Goal: Task Accomplishment & Management: Use online tool/utility

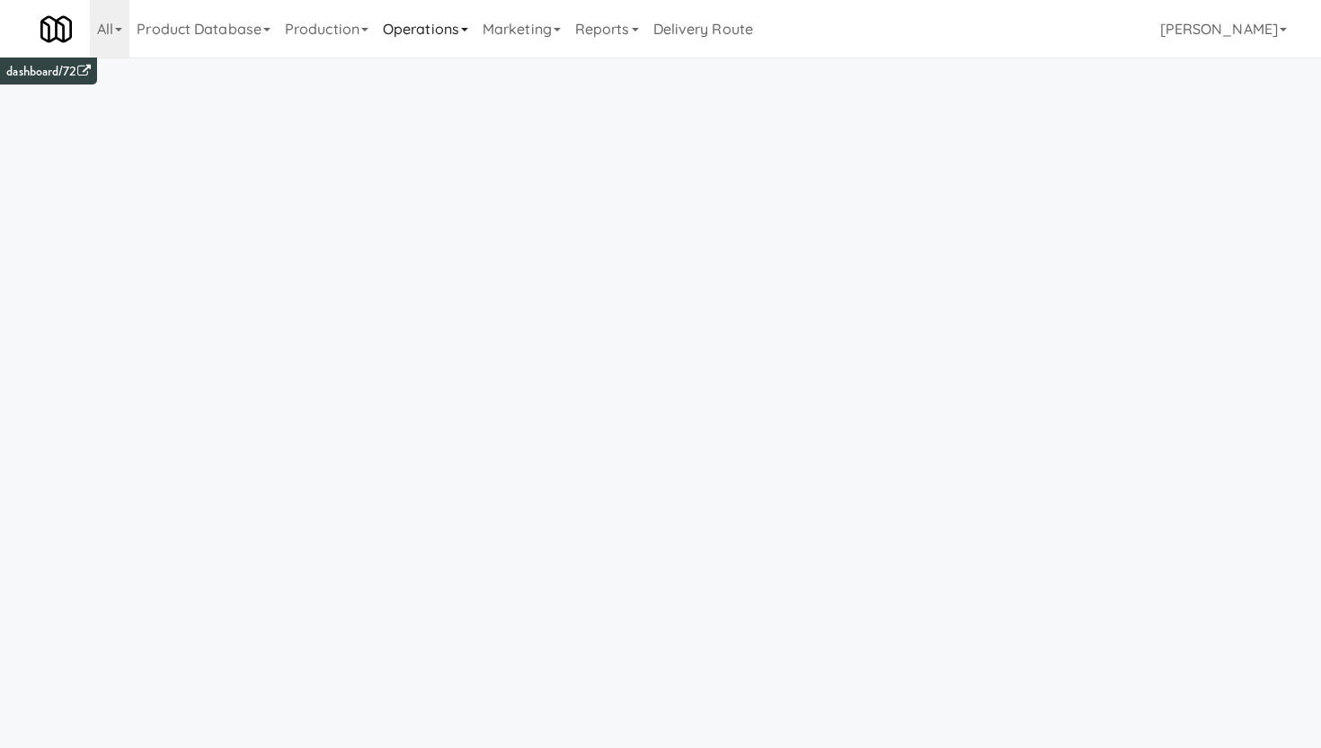
click at [432, 41] on link "Operations" at bounding box center [426, 29] width 100 height 58
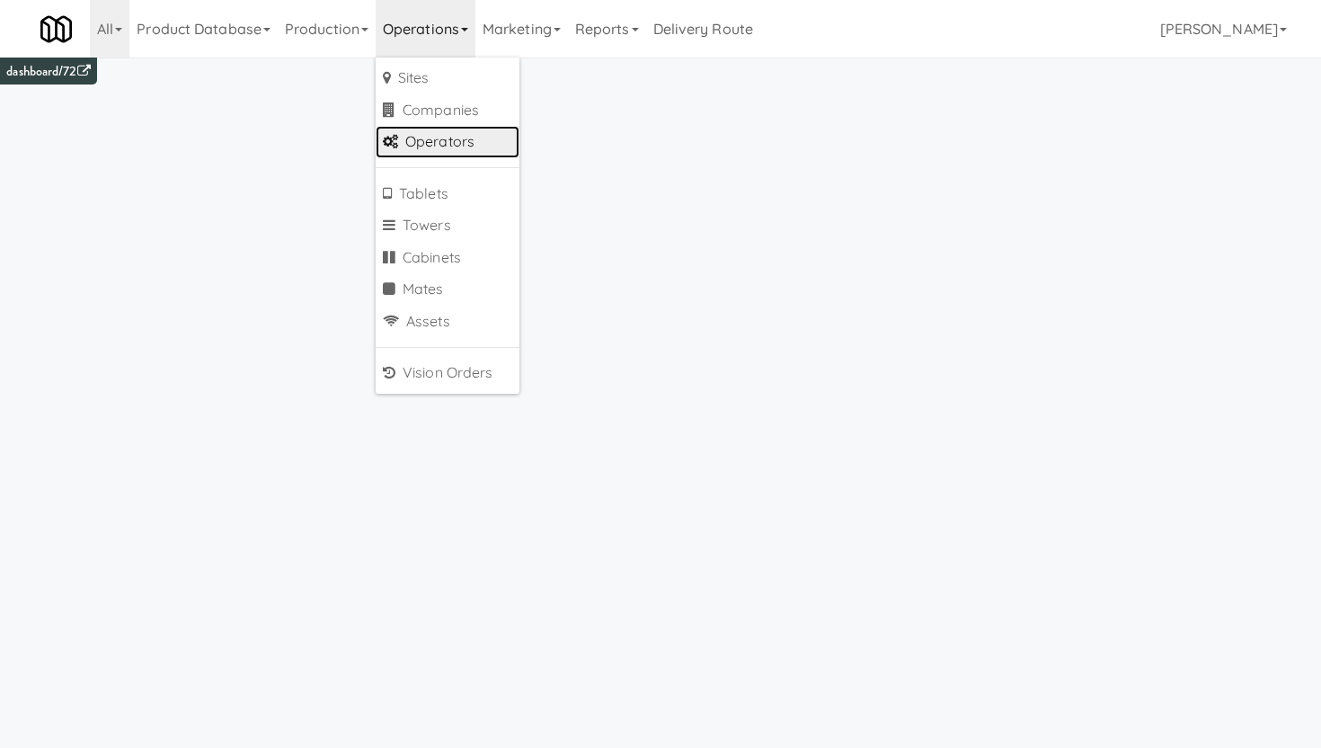
click at [436, 146] on link "Operators" at bounding box center [448, 142] width 144 height 32
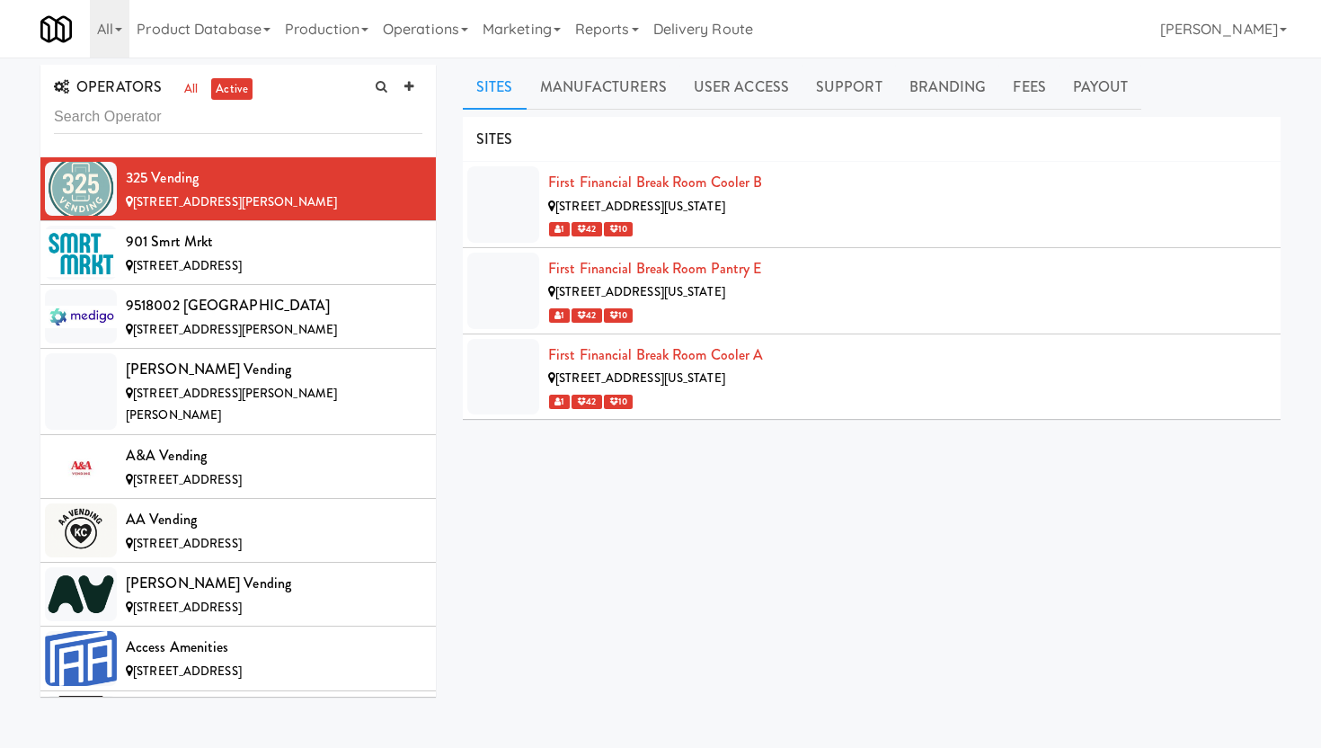
click at [221, 123] on input "text" at bounding box center [238, 117] width 369 height 33
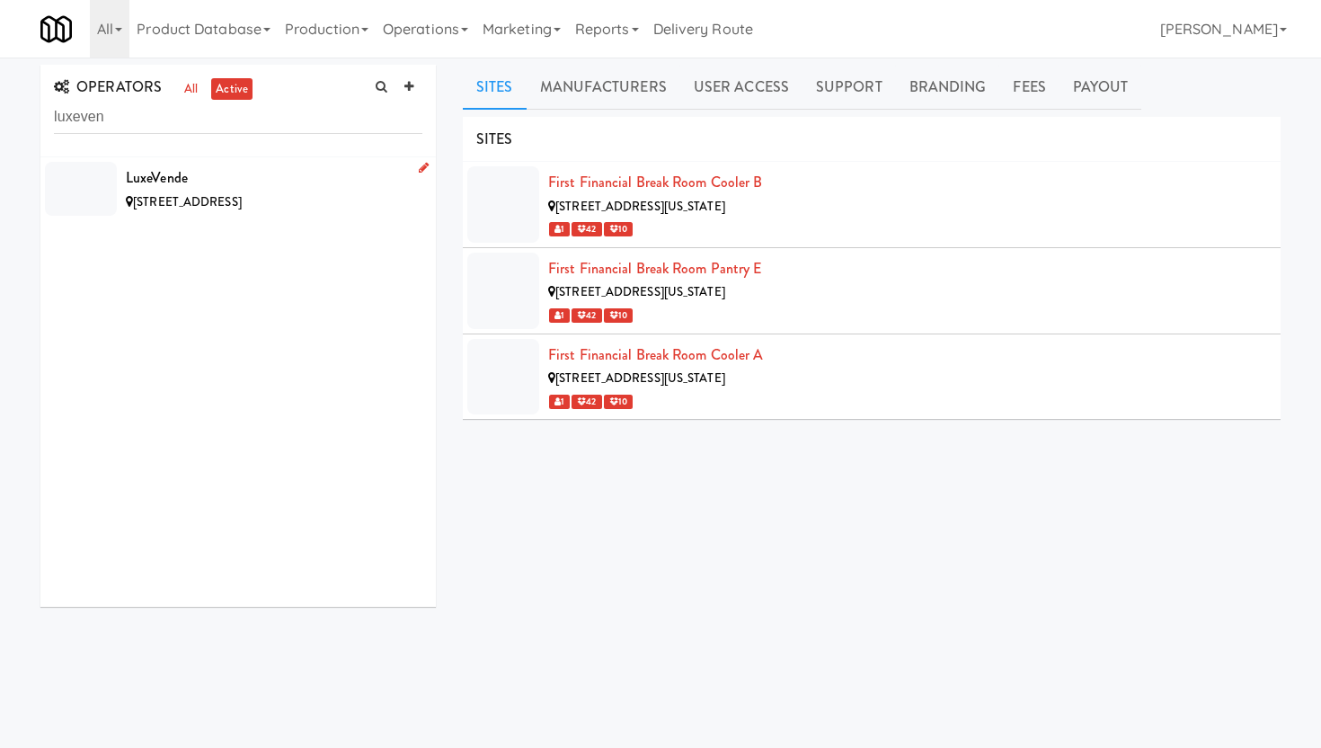
type input "luxeven"
click at [261, 184] on div "LuxeVende" at bounding box center [274, 177] width 297 height 27
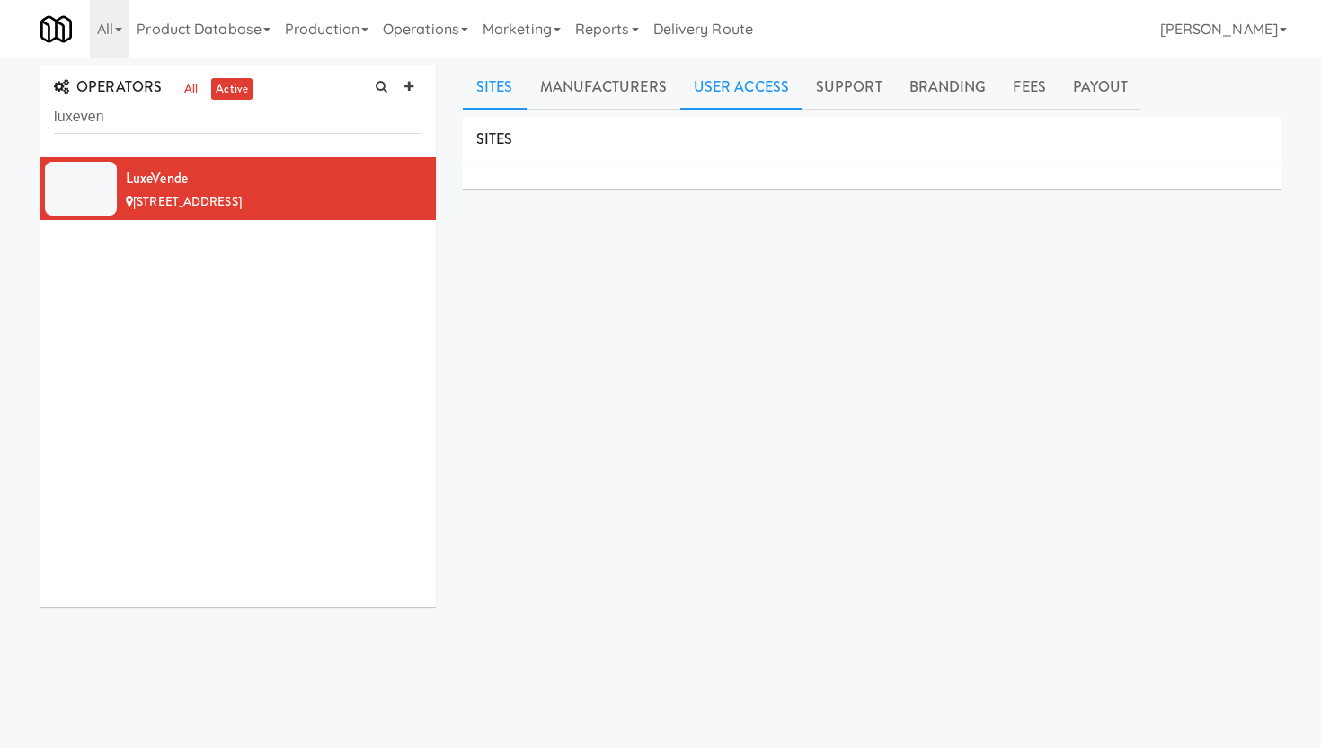
click at [728, 92] on link "User Access" at bounding box center [741, 87] width 122 height 45
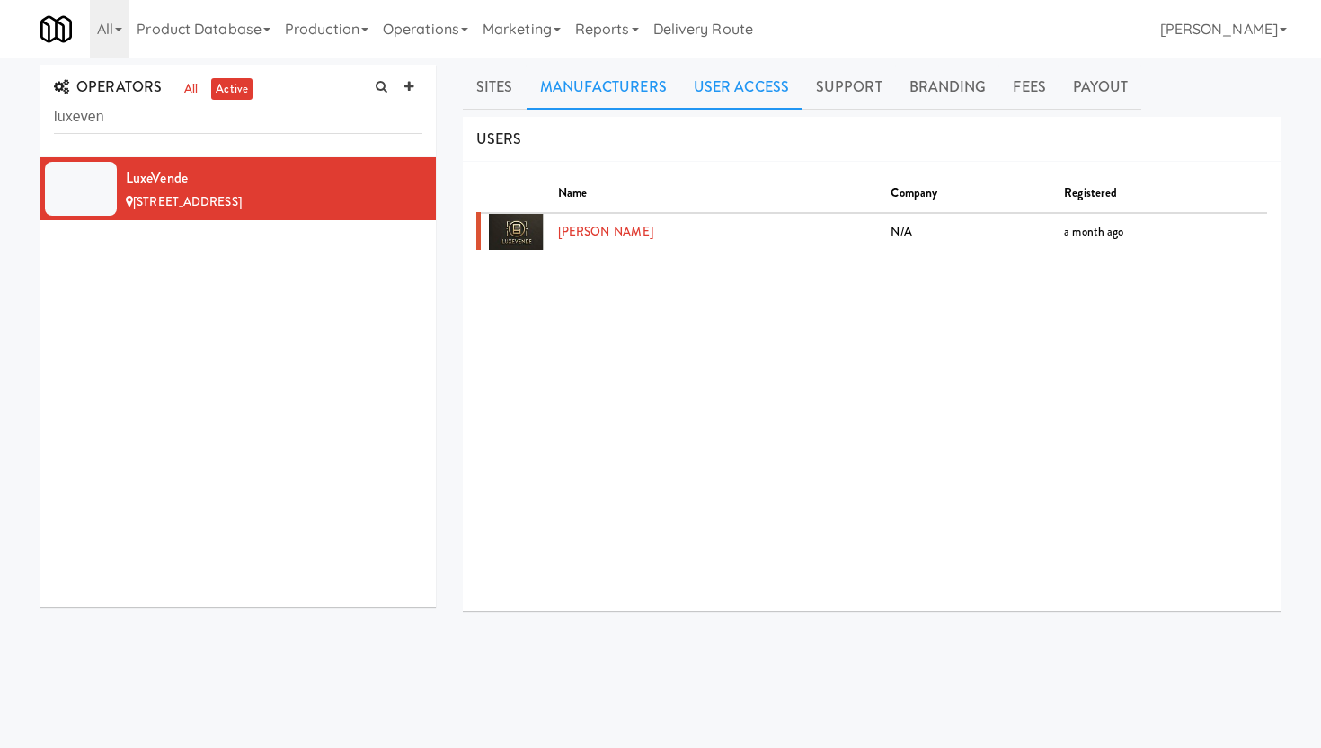
click at [591, 90] on link "Manufacturers" at bounding box center [604, 87] width 154 height 45
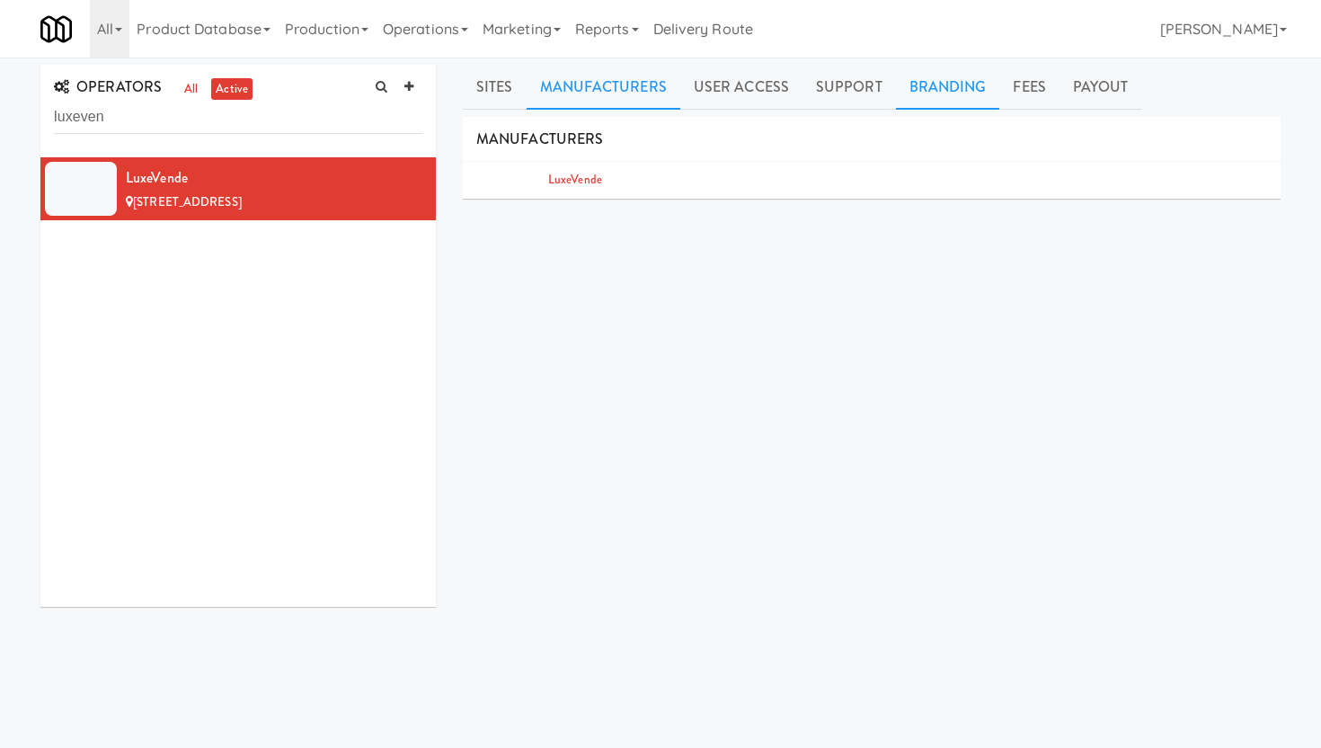
click at [976, 93] on link "Branding" at bounding box center [948, 87] width 104 height 45
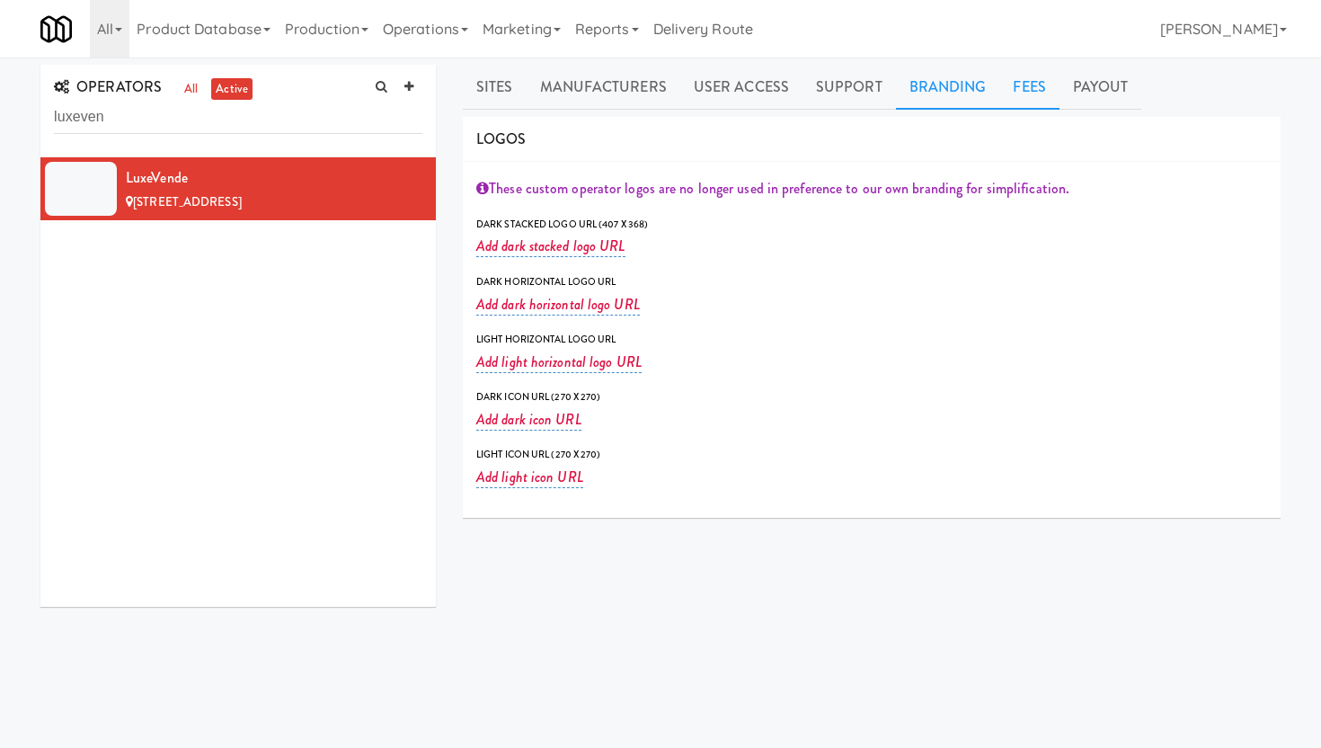
click at [1000, 91] on link "Fees" at bounding box center [1029, 87] width 59 height 45
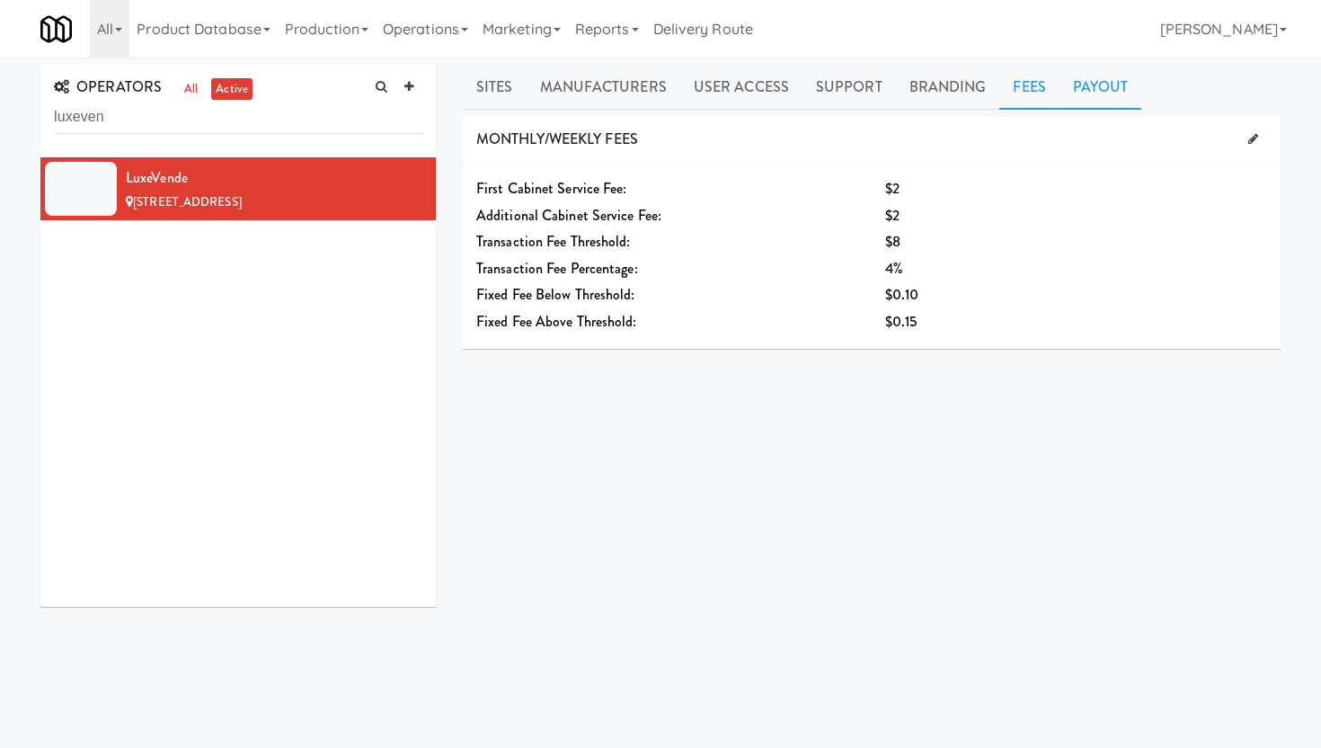
click at [1083, 77] on link "Payout" at bounding box center [1101, 87] width 83 height 45
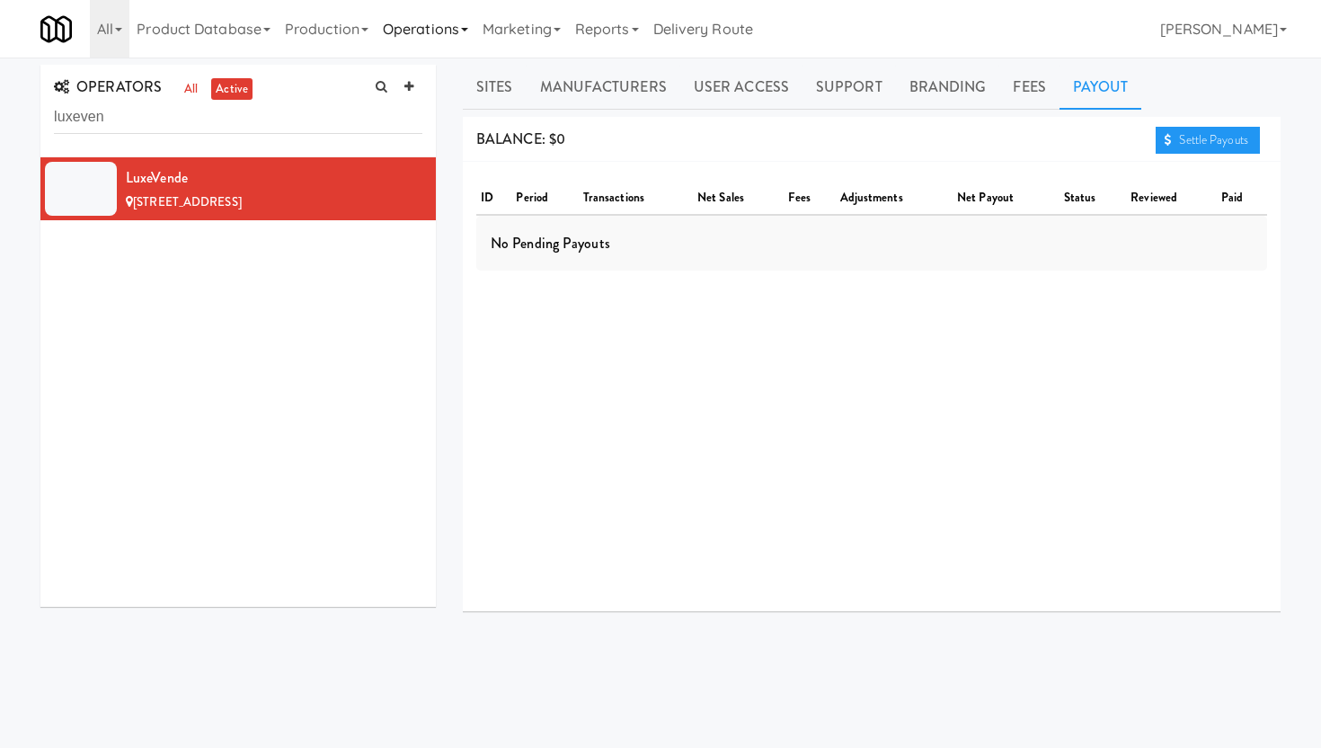
click at [432, 23] on link "Operations" at bounding box center [426, 29] width 100 height 58
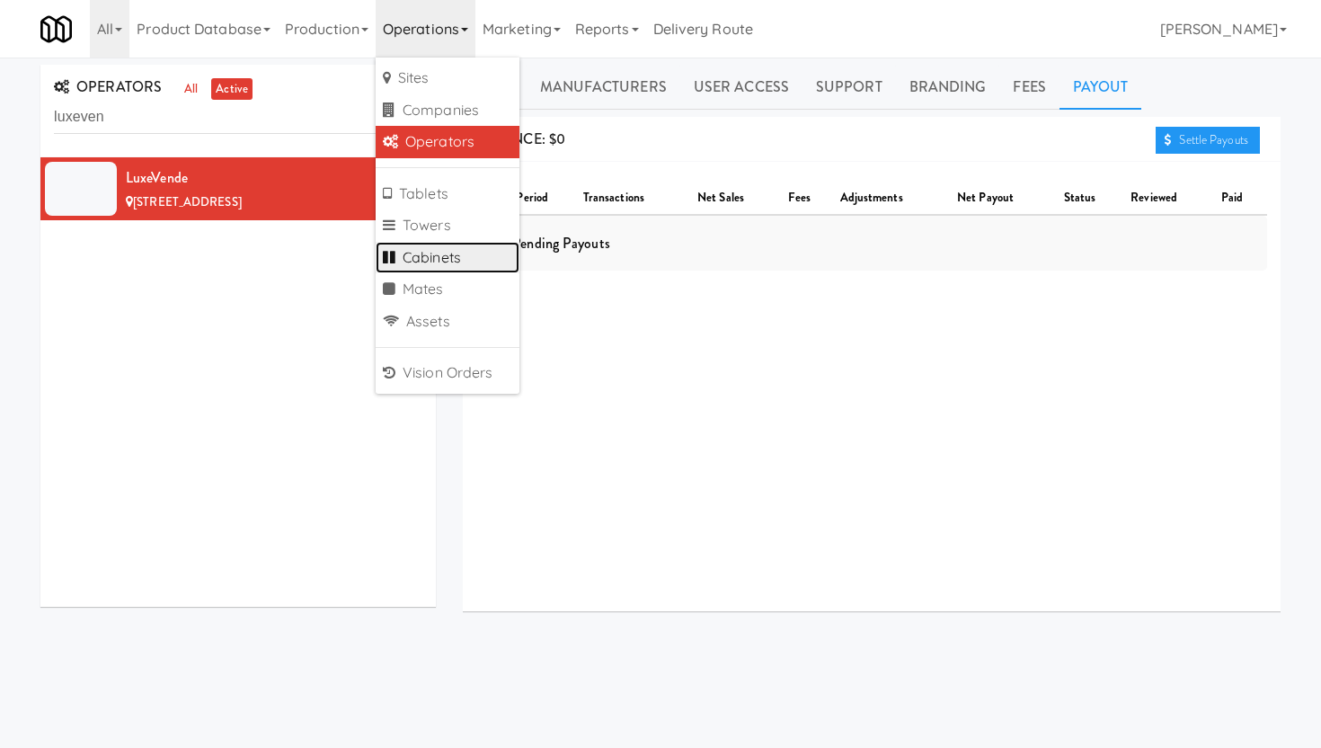
click at [419, 257] on link "Cabinets" at bounding box center [448, 258] width 144 height 32
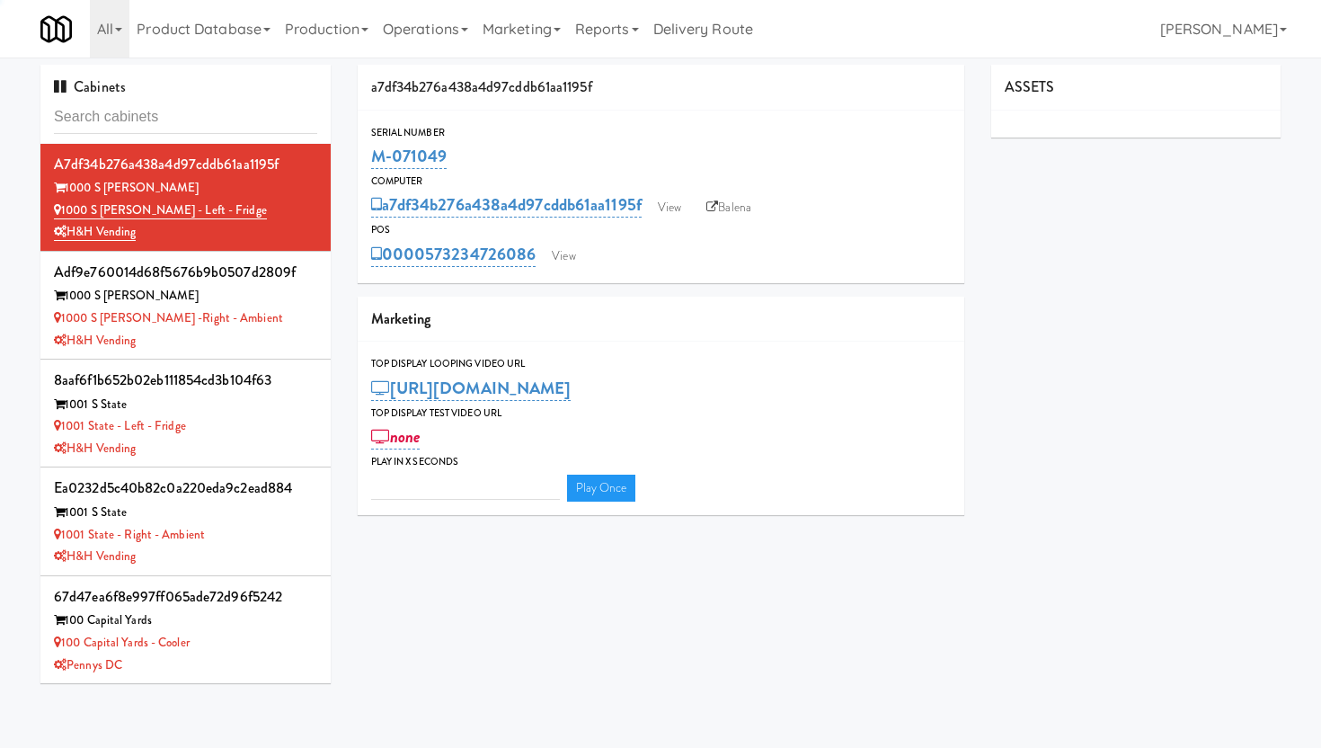
type input "3"
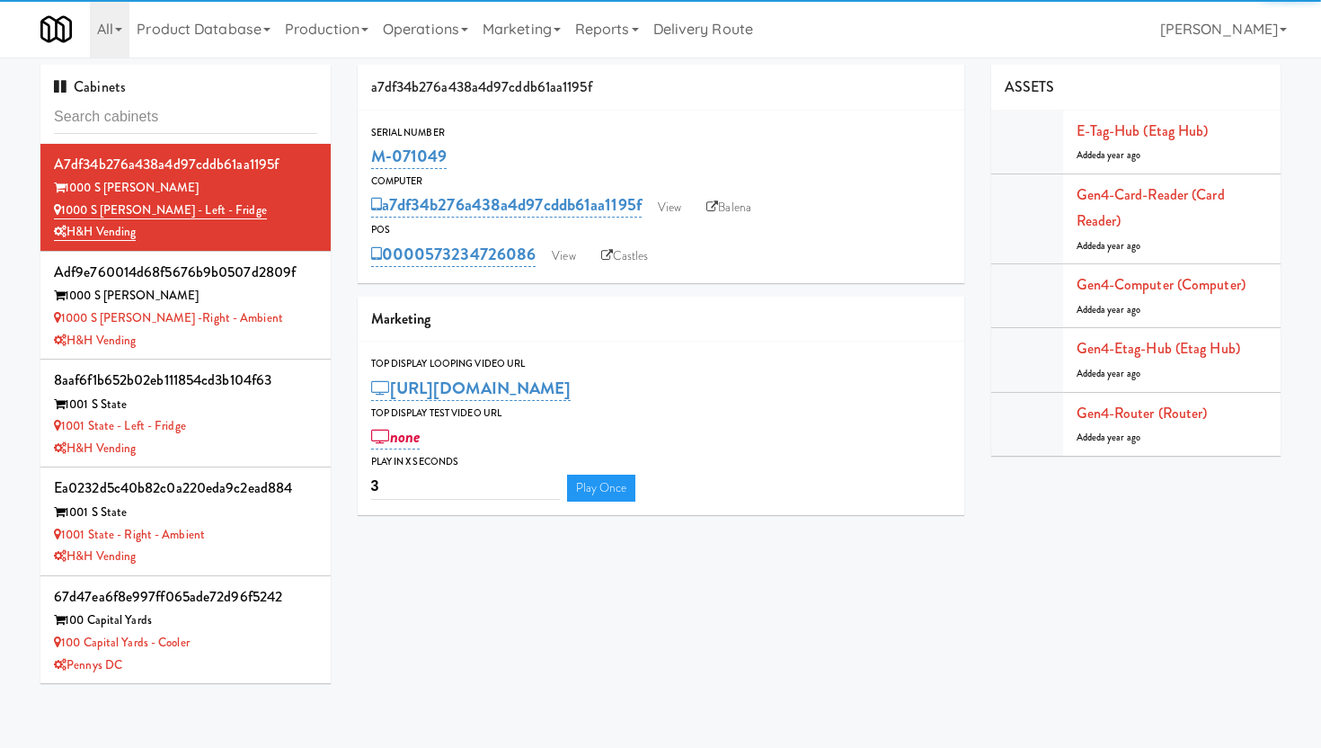
click at [119, 123] on input "text" at bounding box center [185, 117] width 263 height 33
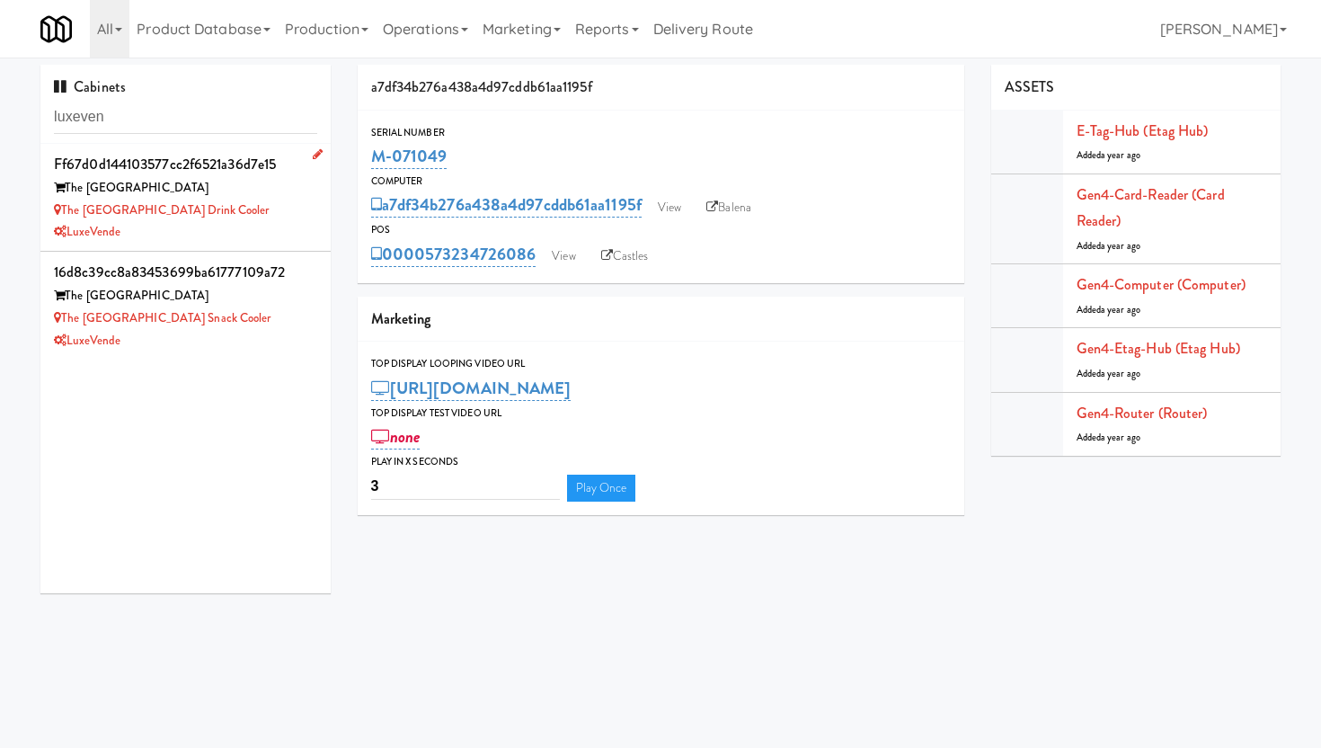
type input "luxeven"
click at [223, 188] on div "The [GEOGRAPHIC_DATA]" at bounding box center [185, 188] width 263 height 22
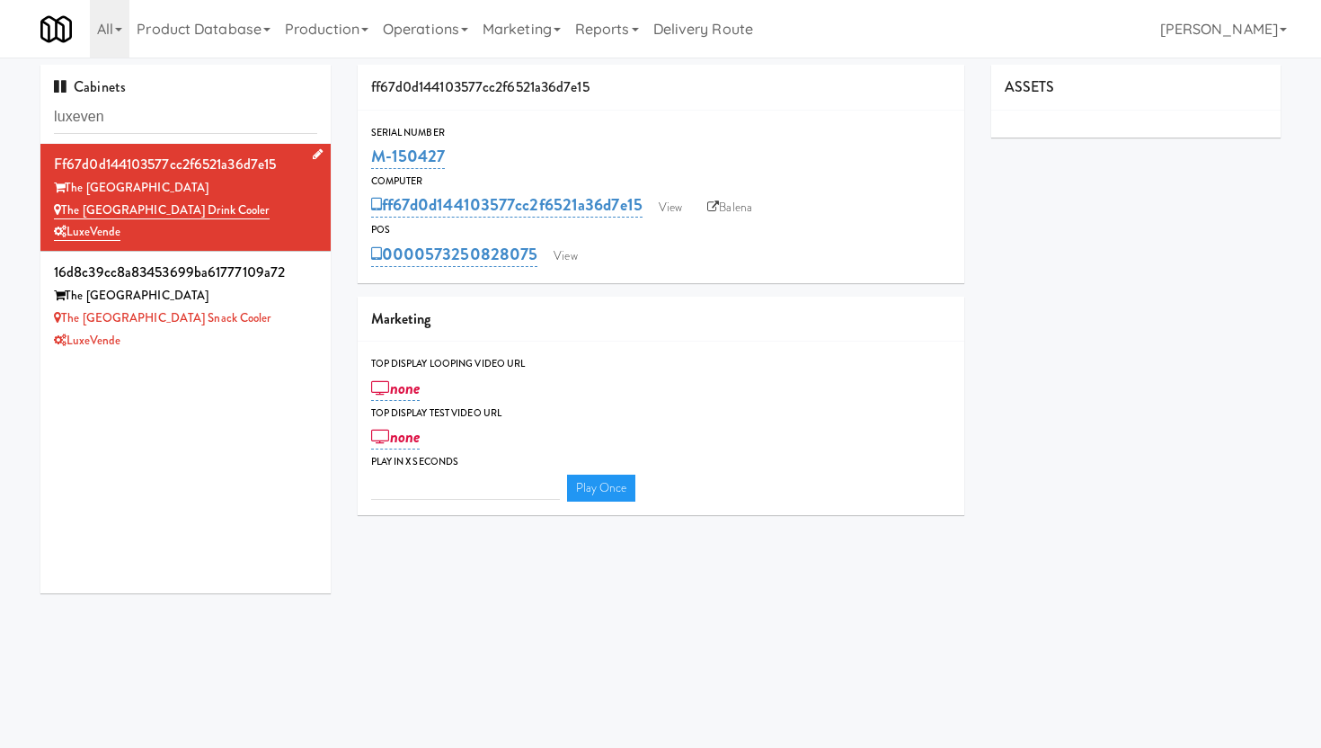
type input "3"
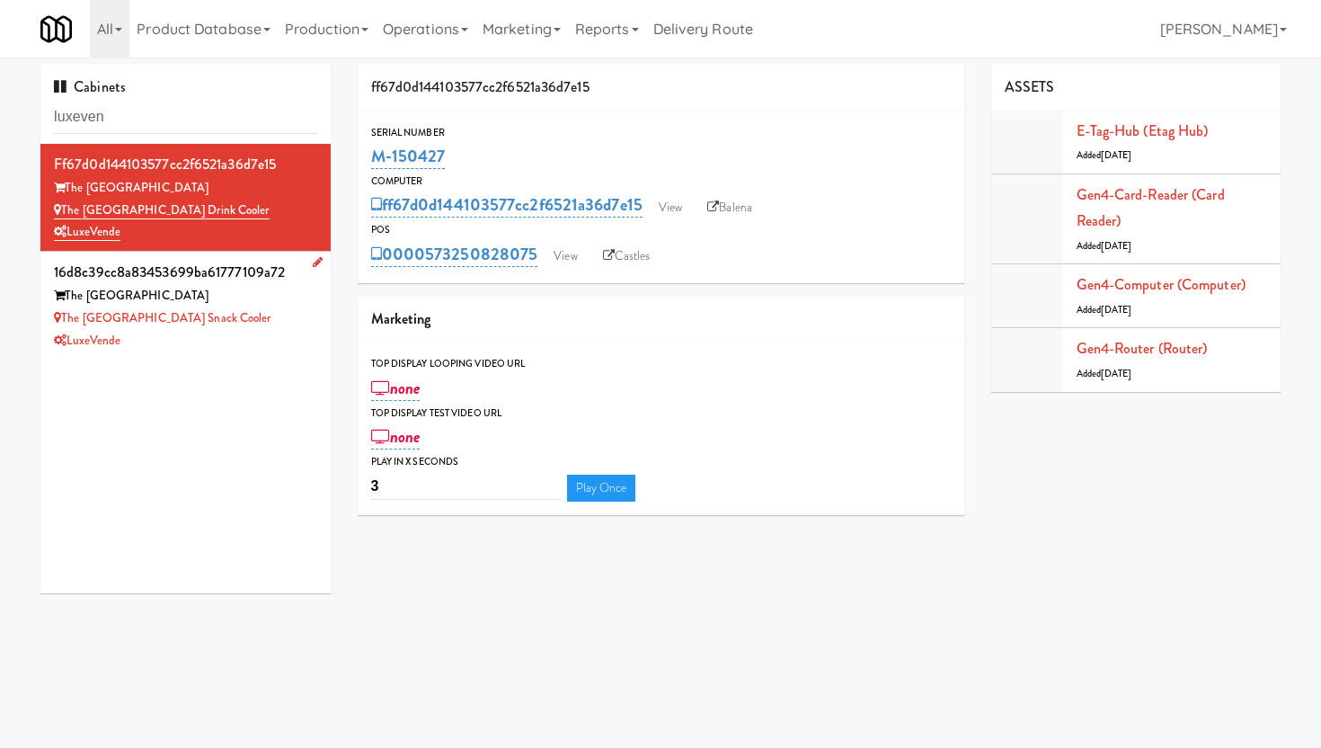
click at [276, 306] on div "The [GEOGRAPHIC_DATA]" at bounding box center [185, 296] width 263 height 22
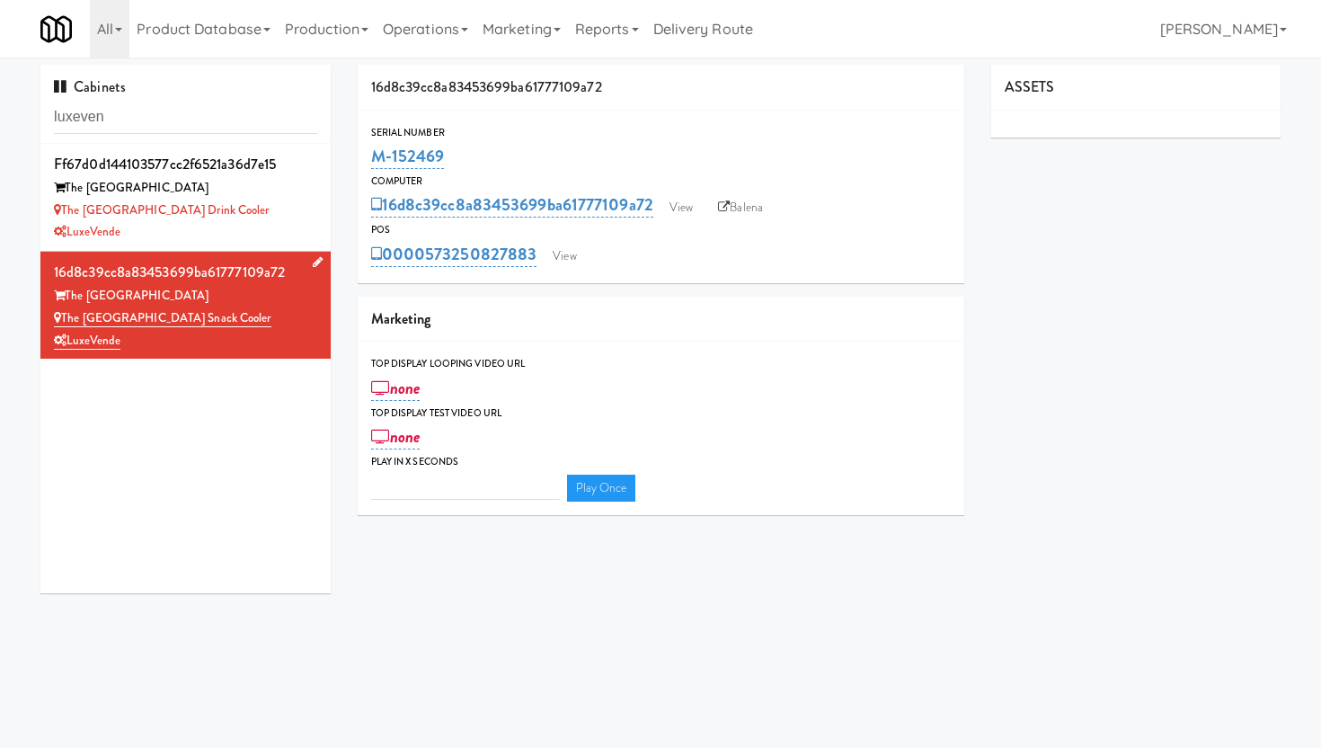
type input "3"
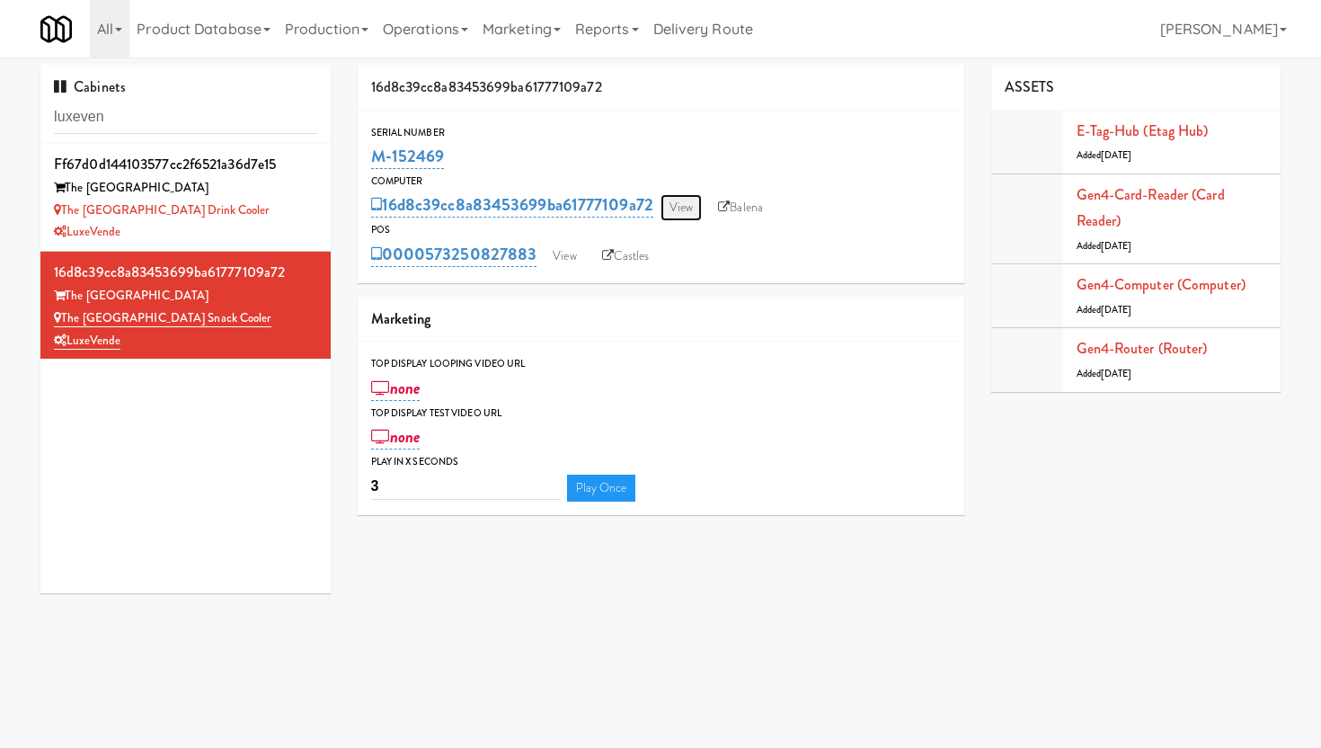
click at [689, 210] on link "View" at bounding box center [681, 207] width 41 height 27
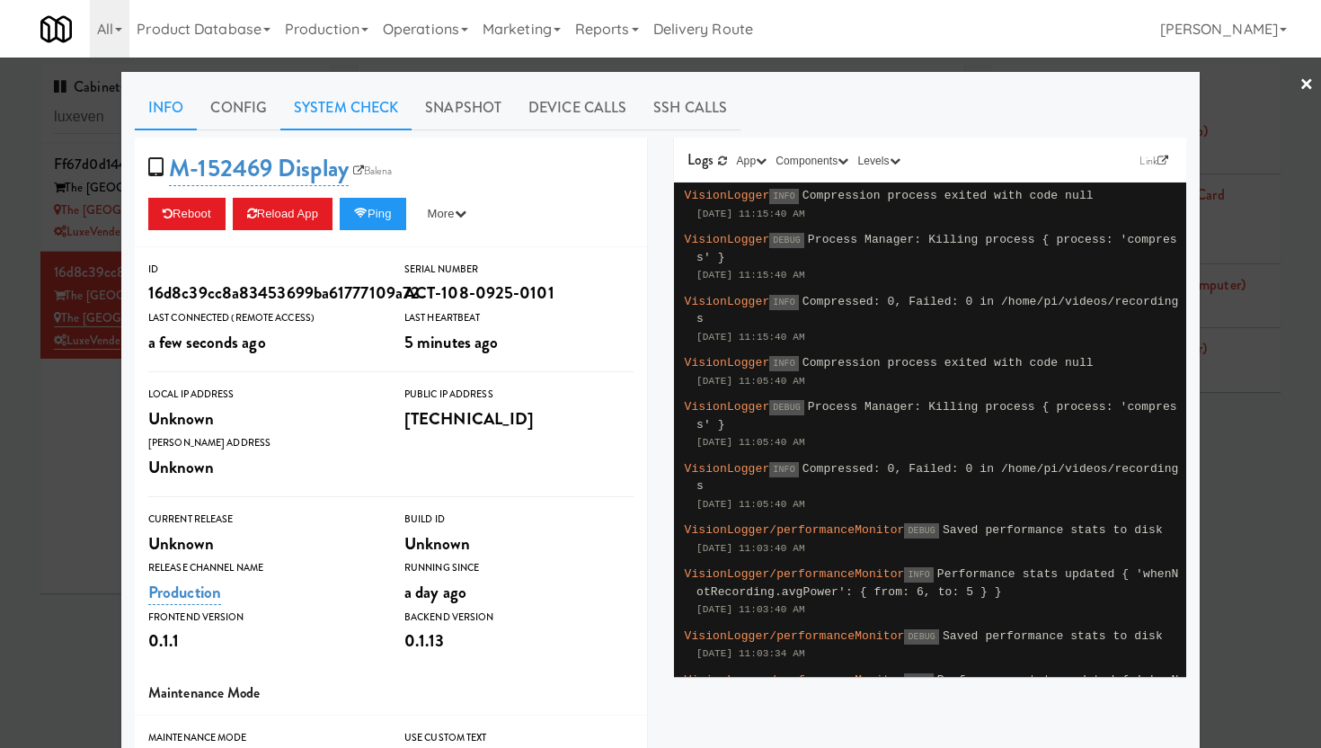
click at [364, 107] on link "System Check" at bounding box center [345, 107] width 131 height 45
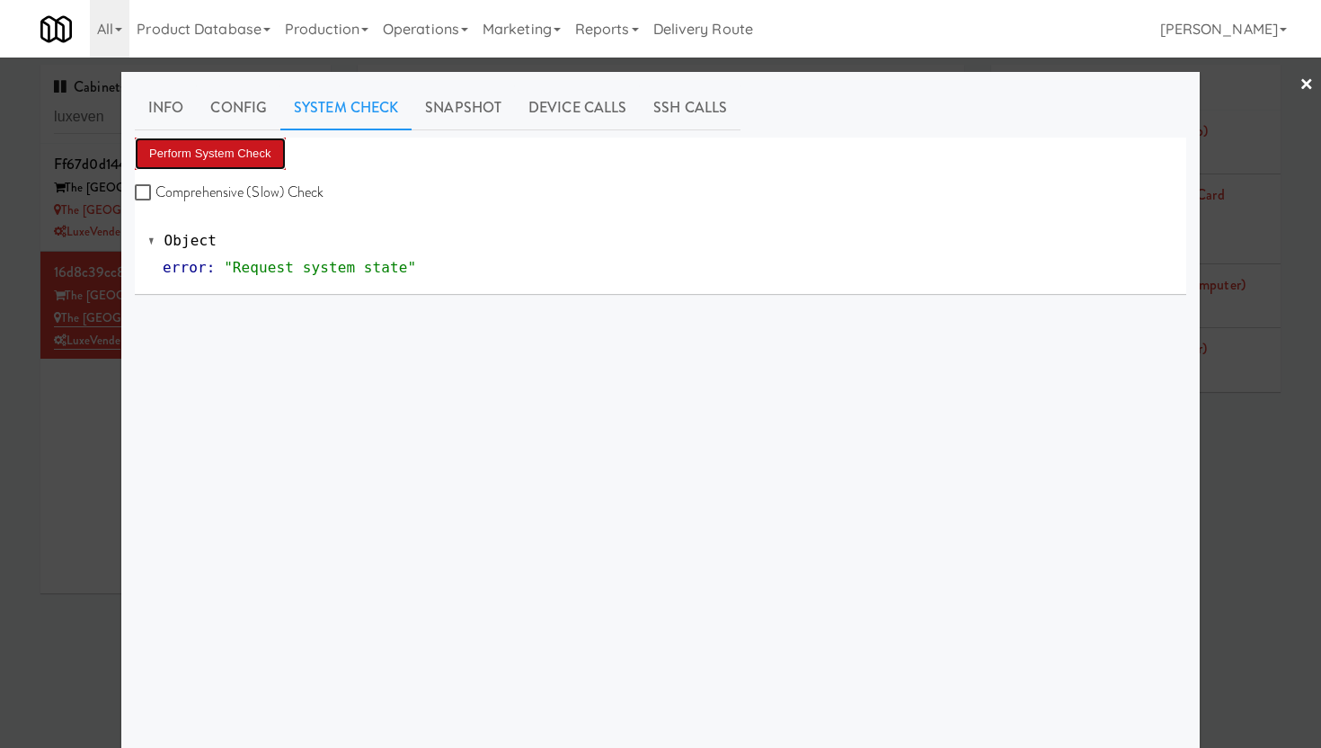
click at [230, 153] on button "Perform System Check" at bounding box center [210, 154] width 151 height 32
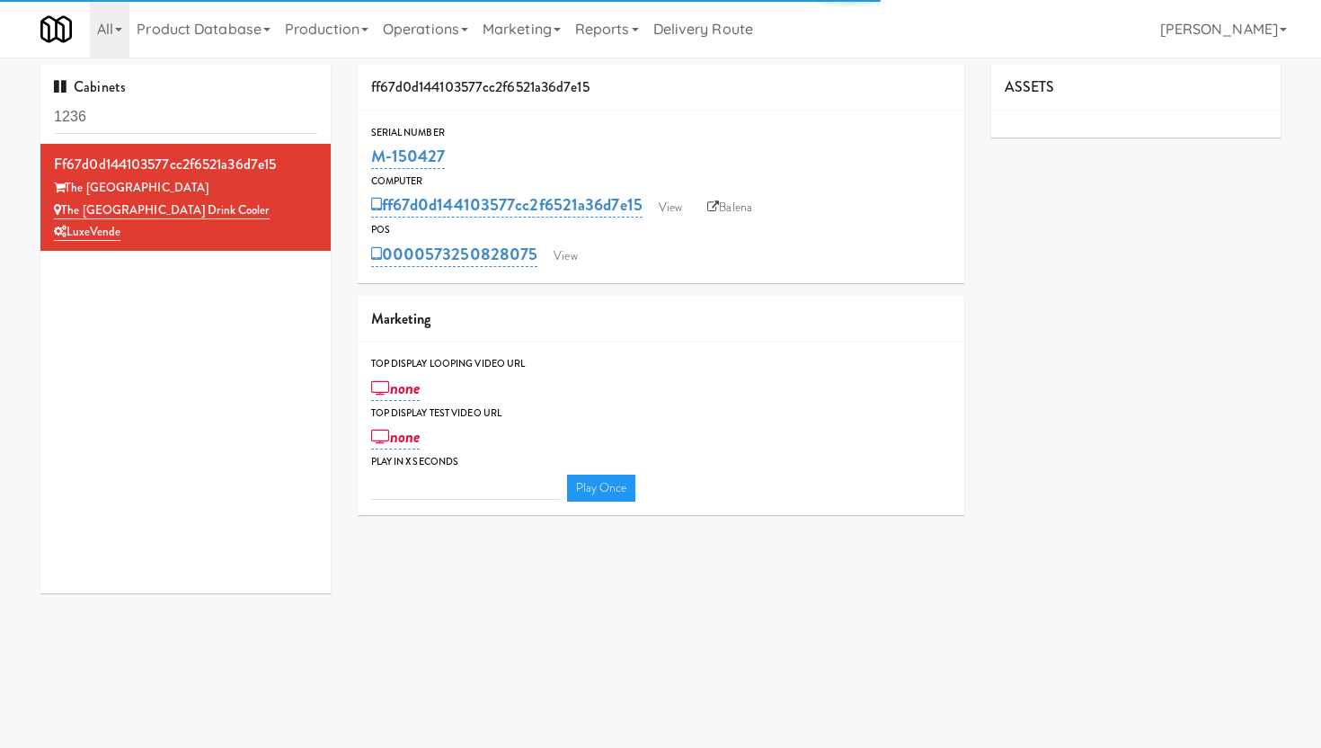
type input "3"
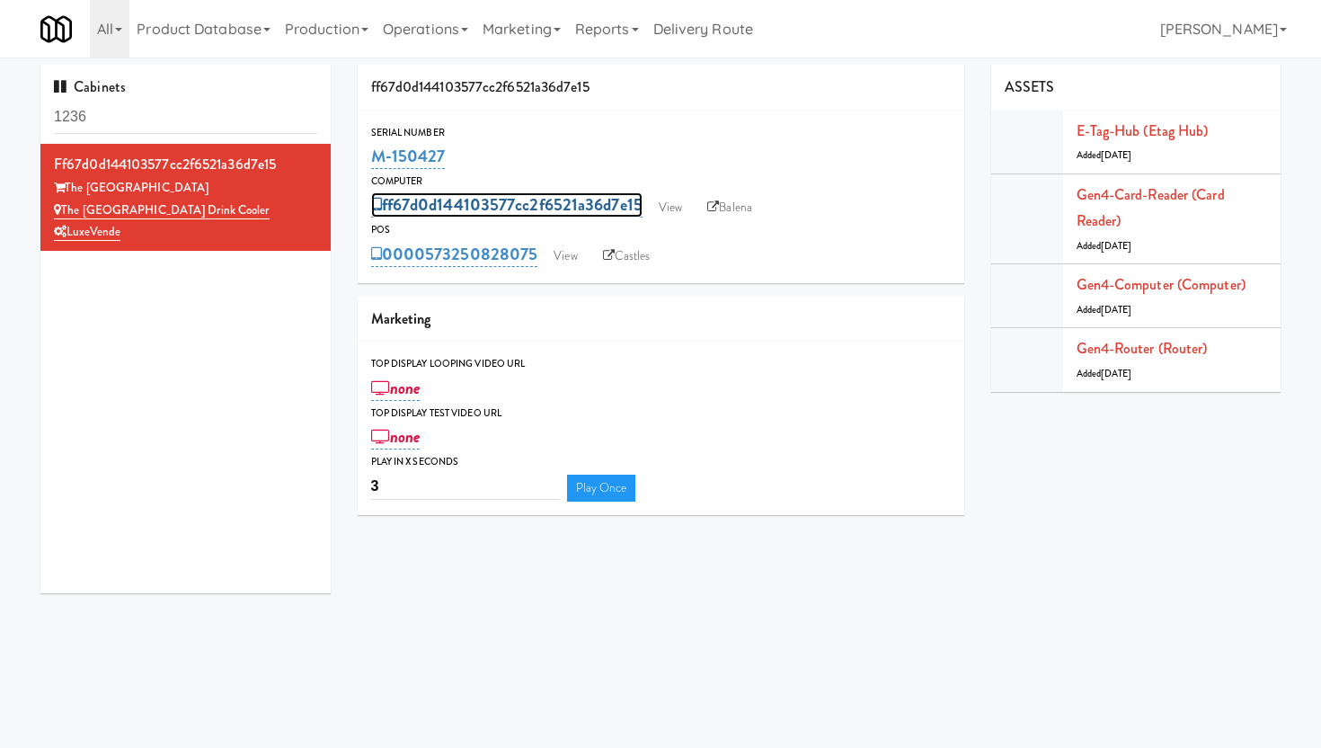
click at [454, 204] on link "ff67d0d144103577cc2f6521a36d7e15" at bounding box center [506, 204] width 271 height 25
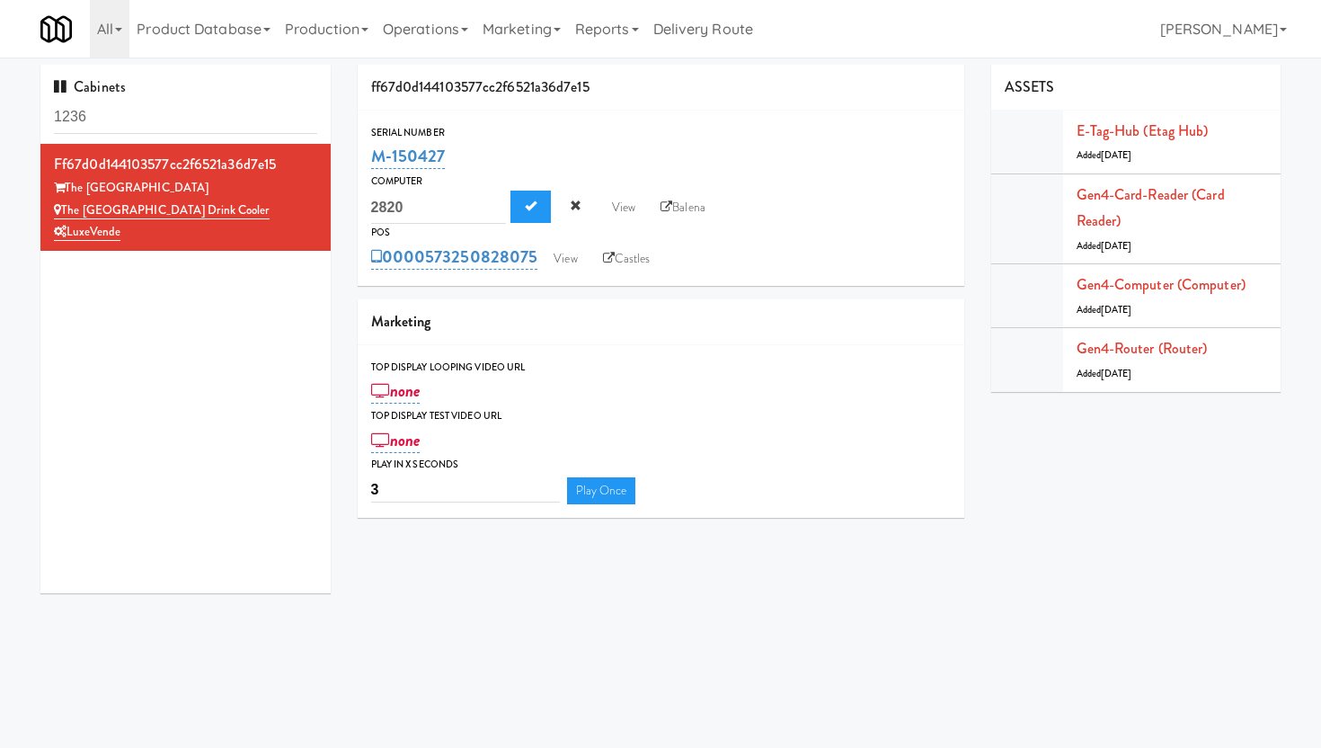
click at [547, 181] on div "Computer" at bounding box center [661, 182] width 580 height 18
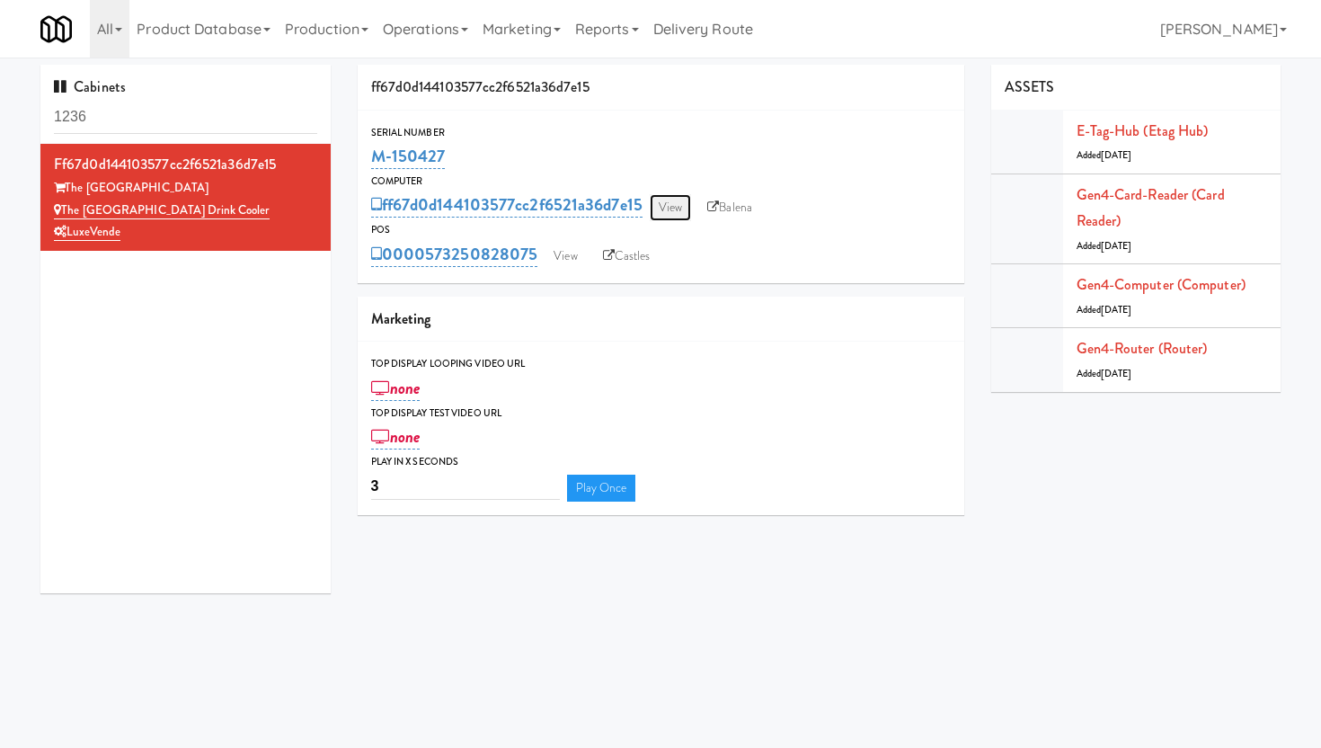
click at [686, 207] on link "View" at bounding box center [670, 207] width 41 height 27
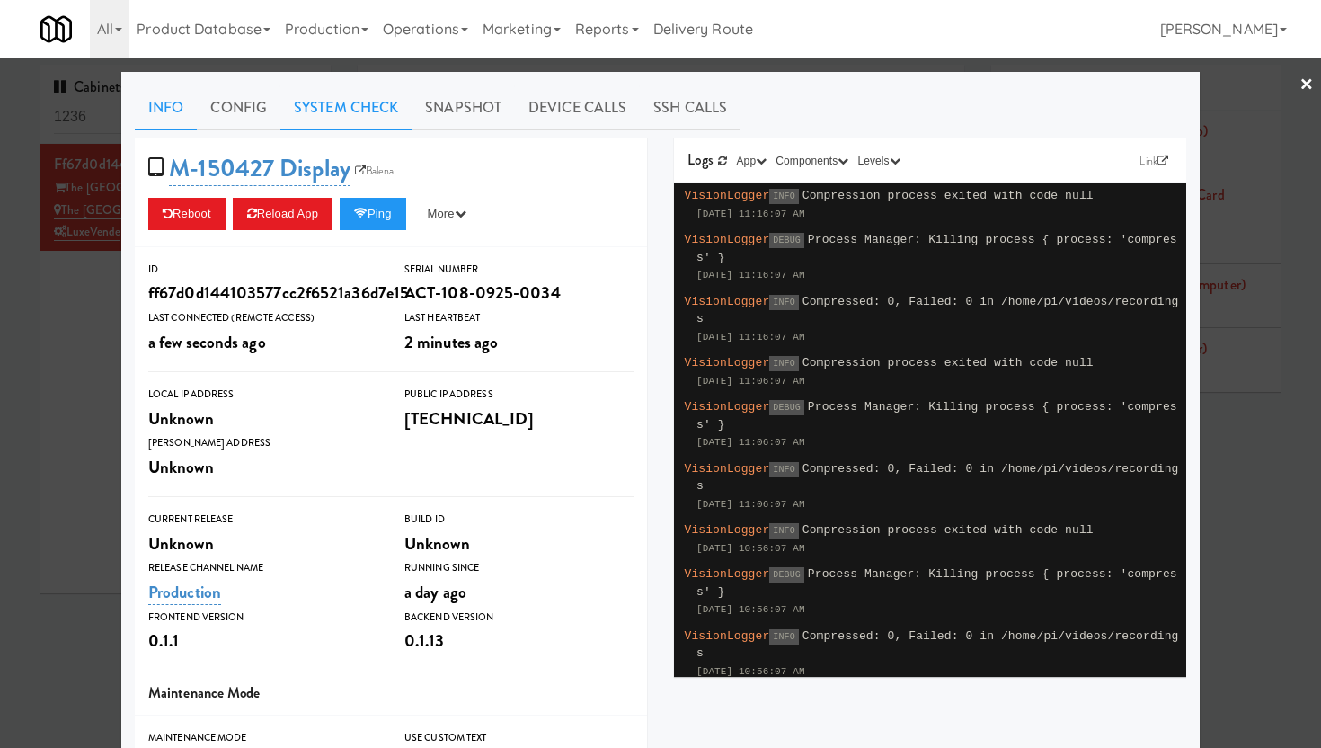
click at [344, 111] on link "System Check" at bounding box center [345, 107] width 131 height 45
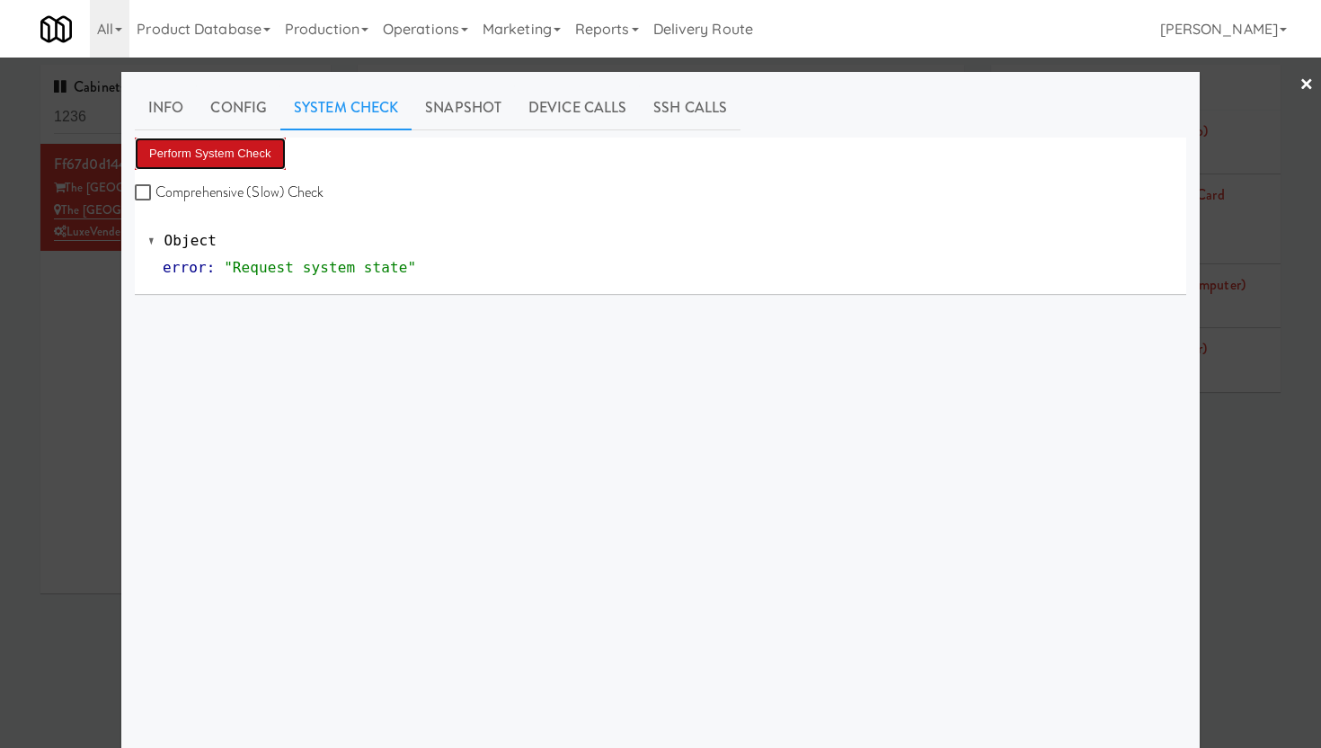
click at [182, 158] on button "Perform System Check" at bounding box center [210, 154] width 151 height 32
